Goal: Task Accomplishment & Management: Use online tool/utility

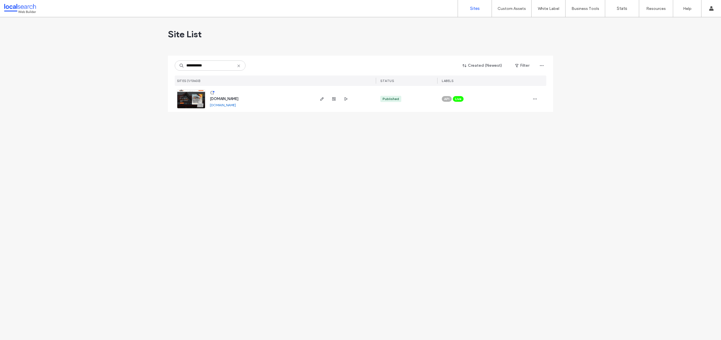
type input "**********"
click at [191, 105] on img at bounding box center [191, 109] width 28 height 38
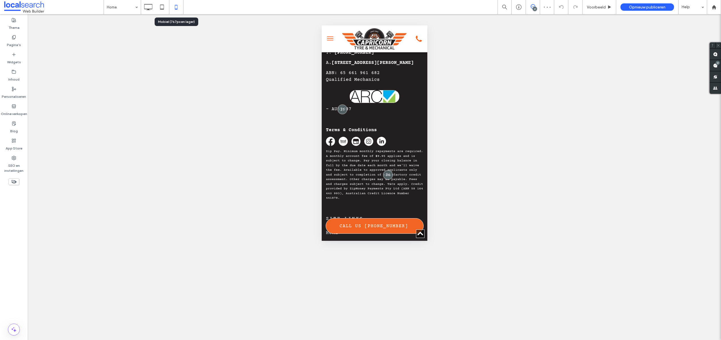
scroll to position [1608, 0]
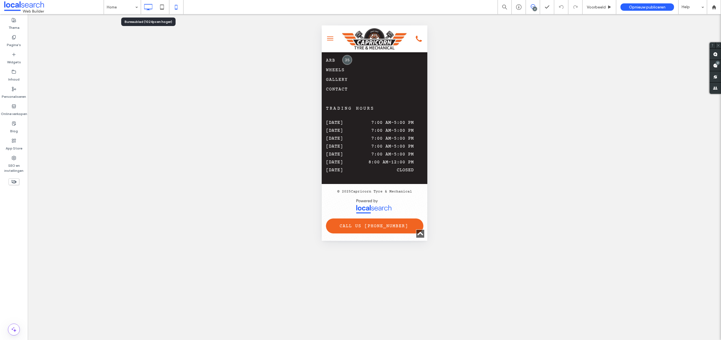
click at [150, 10] on icon at bounding box center [147, 6] width 11 height 11
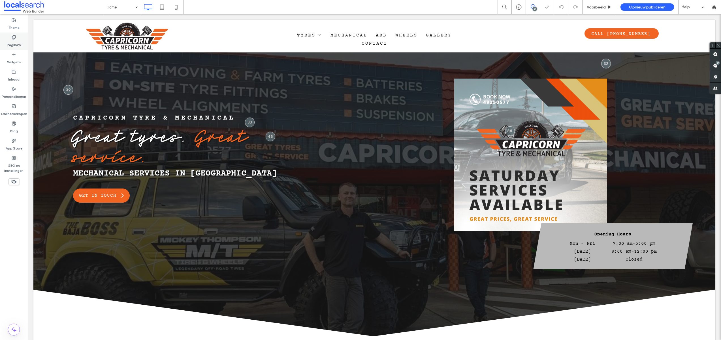
scroll to position [0, 0]
click at [14, 44] on label "Pagina's" at bounding box center [14, 44] width 14 height 8
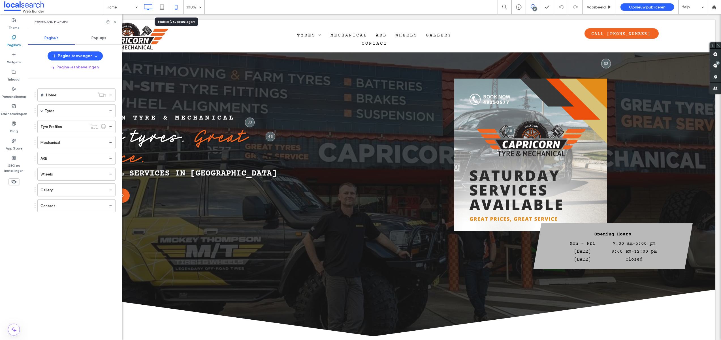
click at [173, 7] on icon at bounding box center [175, 6] width 11 height 11
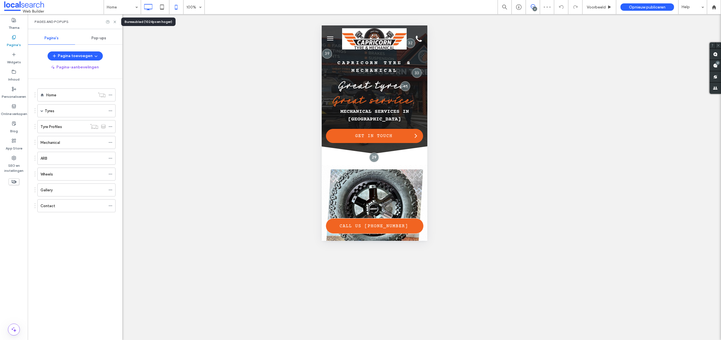
click at [151, 8] on icon at bounding box center [147, 6] width 11 height 11
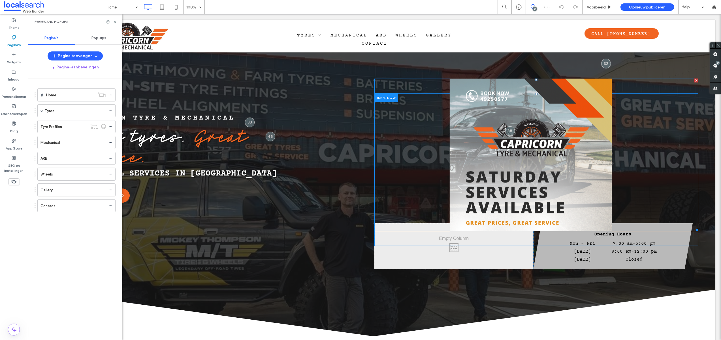
click at [514, 175] on link at bounding box center [530, 155] width 331 height 162
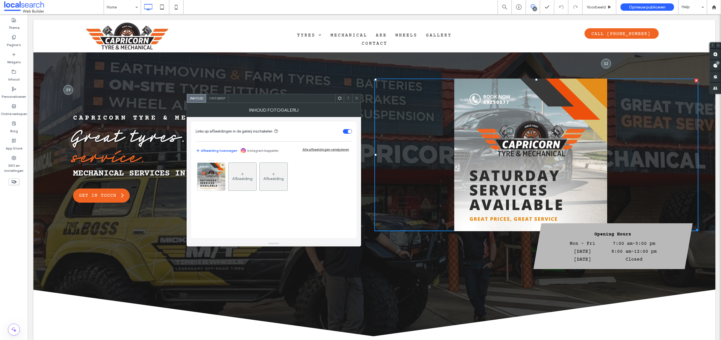
click at [355, 97] on icon at bounding box center [356, 98] width 4 height 4
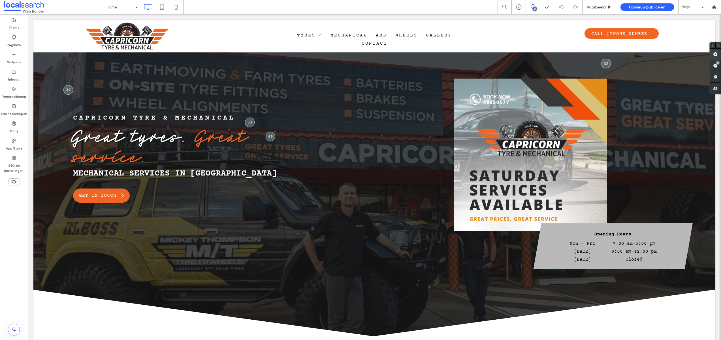
click at [715, 53] on use at bounding box center [715, 54] width 5 height 5
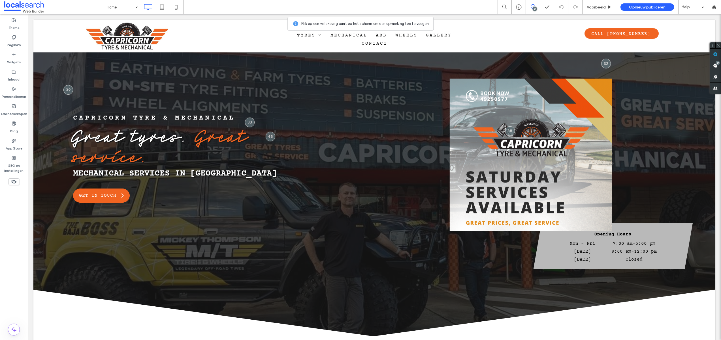
click at [605, 201] on link at bounding box center [530, 155] width 331 height 162
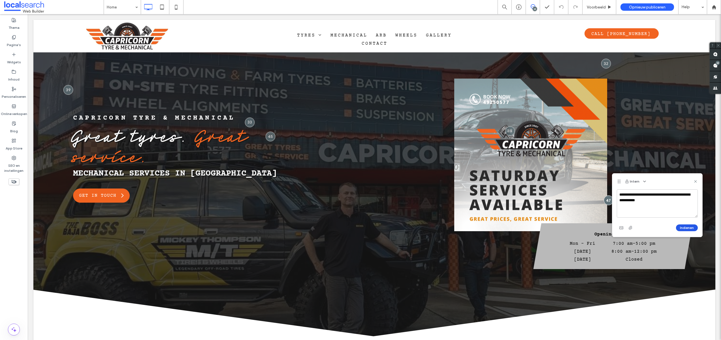
type textarea "**********"
click at [690, 229] on button "Indienen" at bounding box center [687, 228] width 22 height 7
click at [14, 109] on label "Online verkopen" at bounding box center [14, 113] width 26 height 8
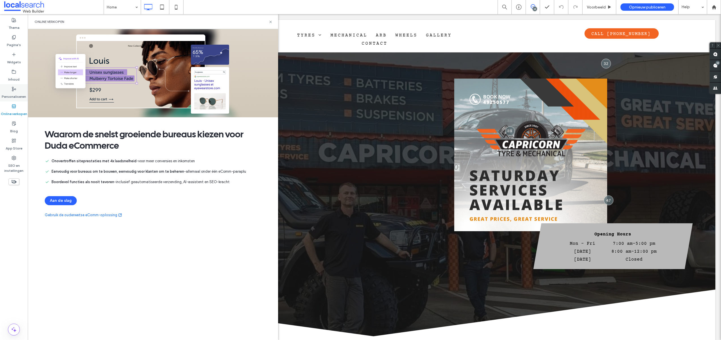
click at [16, 91] on label "Personaliseren" at bounding box center [14, 95] width 24 height 8
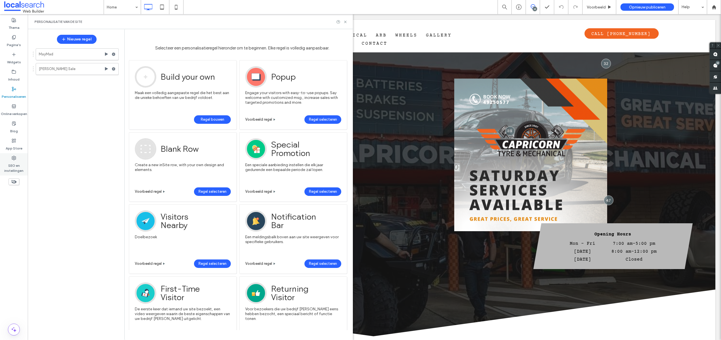
click at [18, 165] on label "SEO en instellingen" at bounding box center [14, 166] width 28 height 13
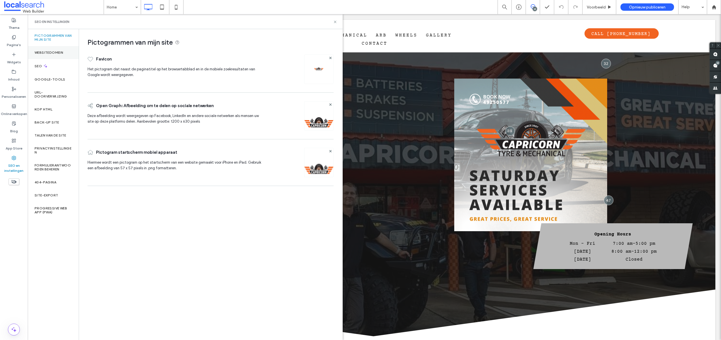
click at [44, 49] on div "Websitedomein" at bounding box center [53, 52] width 51 height 13
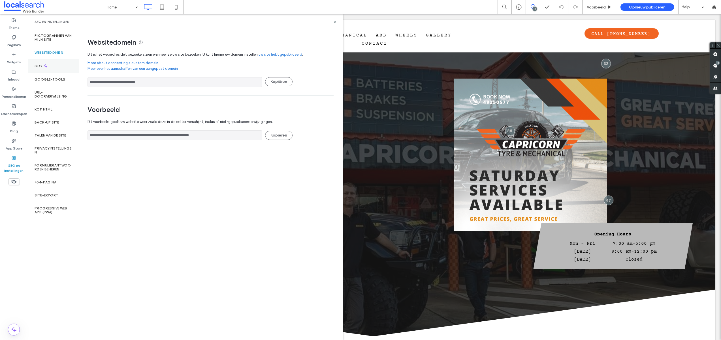
click at [48, 67] on div "SEO" at bounding box center [53, 66] width 51 height 14
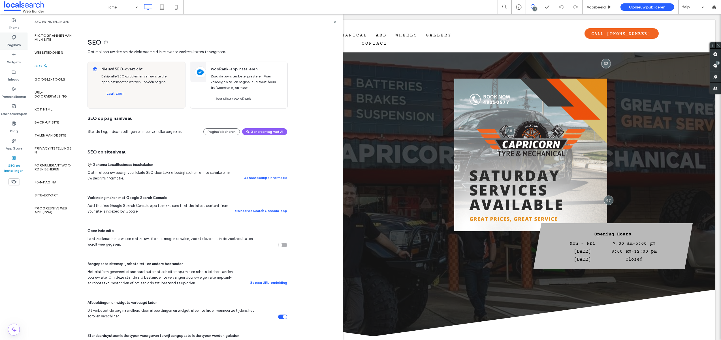
click at [14, 42] on label "Pagina's" at bounding box center [14, 44] width 14 height 8
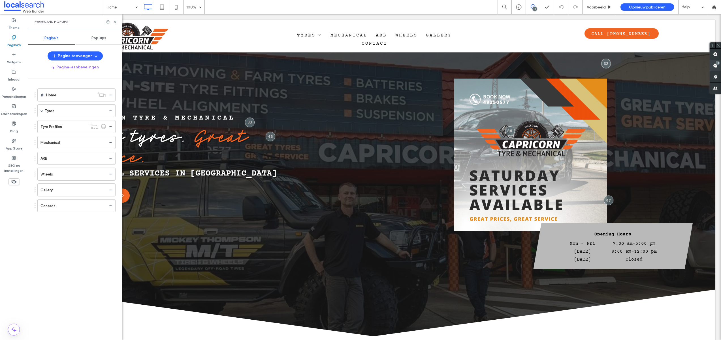
click at [717, 64] on div "18" at bounding box center [717, 63] width 4 height 4
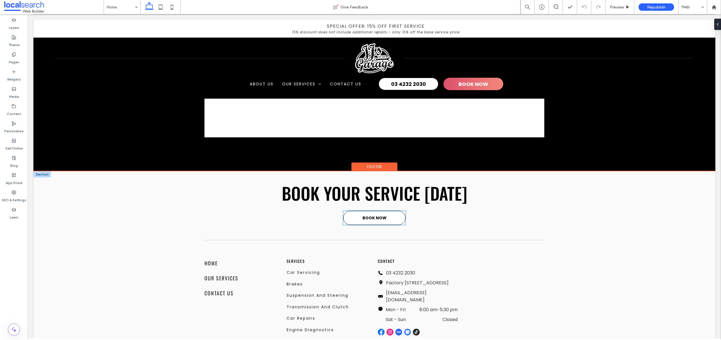
click at [365, 215] on span "BOOK NOW" at bounding box center [374, 218] width 24 height 6
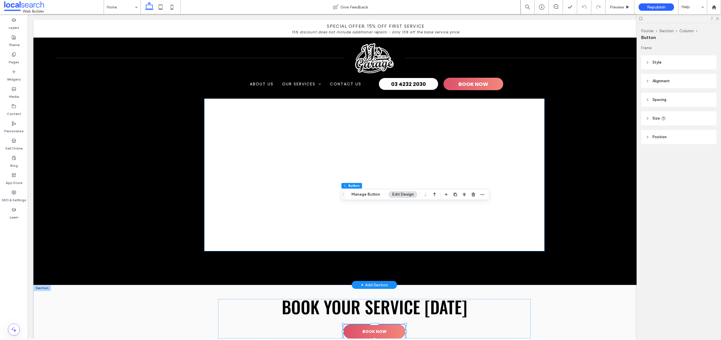
click at [390, 162] on div at bounding box center [374, 173] width 340 height 156
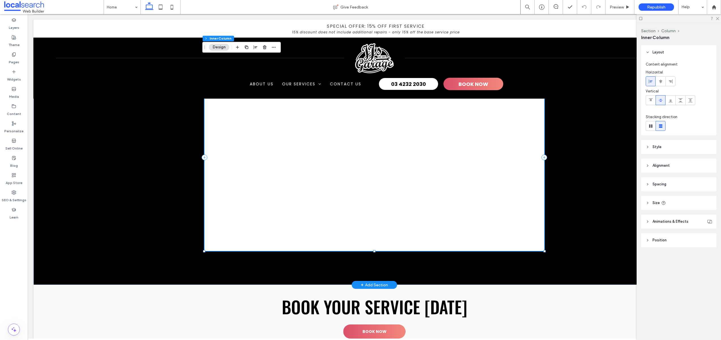
click at [390, 162] on div at bounding box center [374, 173] width 340 height 156
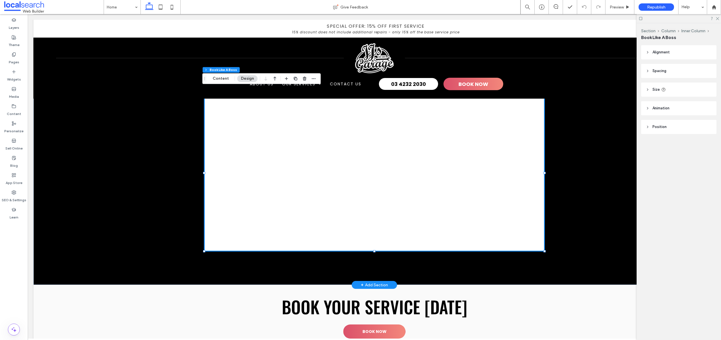
click at [390, 162] on div at bounding box center [374, 173] width 340 height 156
